Goal: Information Seeking & Learning: Learn about a topic

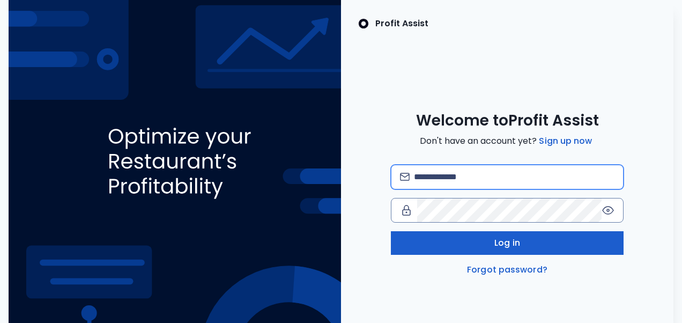
type input "**********"
click at [489, 246] on button "Log in" at bounding box center [507, 243] width 233 height 24
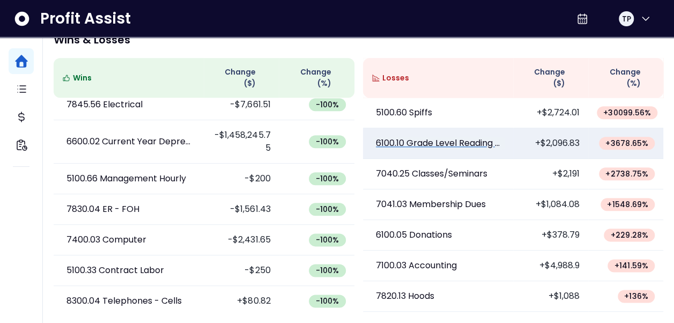
click at [479, 146] on p "6100.10 Grade Level Reading Program" at bounding box center [438, 143] width 124 height 13
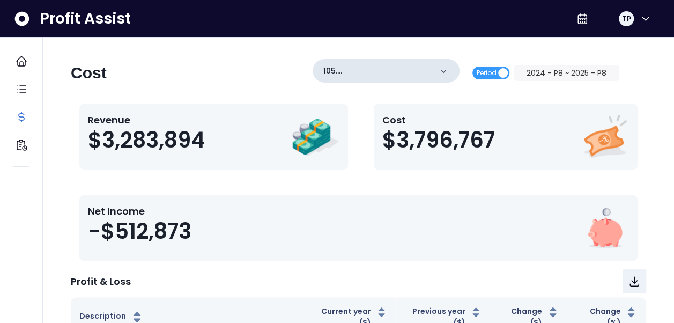
click at [454, 70] on div "105. UTC([GEOGRAPHIC_DATA])" at bounding box center [386, 71] width 147 height 24
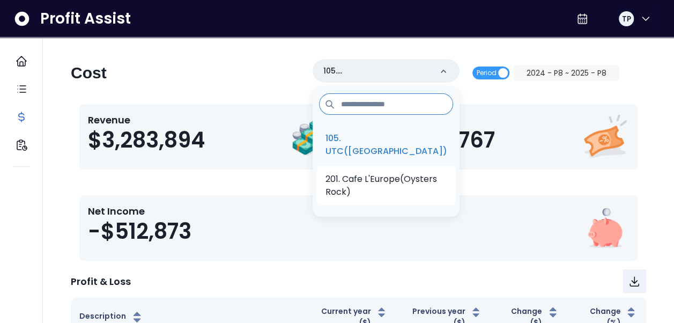
click at [398, 187] on p "201. Cafe L'Europe(Oysters Rock)" at bounding box center [386, 186] width 121 height 26
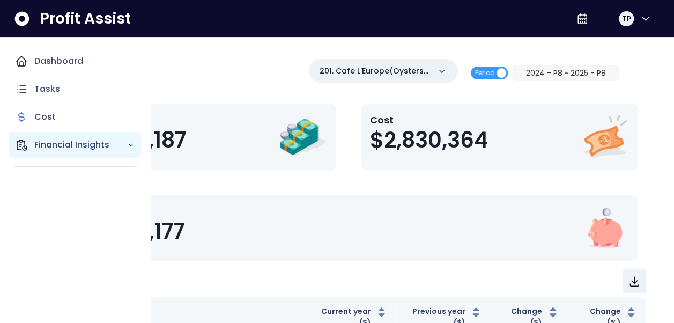
click at [48, 149] on p "Financial Insights" at bounding box center [80, 144] width 93 height 13
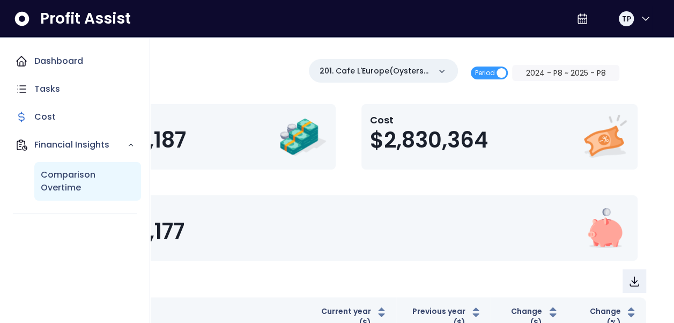
click at [65, 178] on p "Comparison Overtime" at bounding box center [88, 181] width 94 height 26
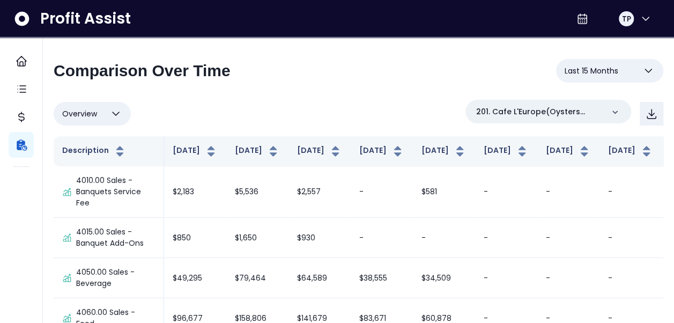
click at [647, 70] on icon "button" at bounding box center [648, 70] width 13 height 13
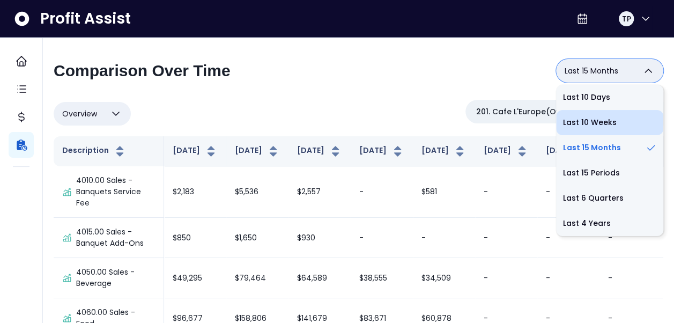
click at [610, 122] on li "Last 10 Weeks" at bounding box center [609, 122] width 107 height 25
type input "**********"
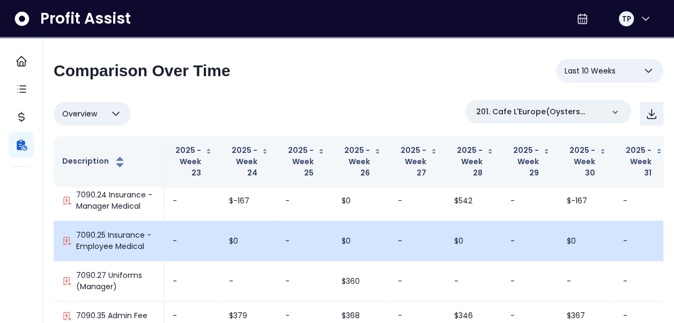
scroll to position [2253, 0]
